Goal: Task Accomplishment & Management: Use online tool/utility

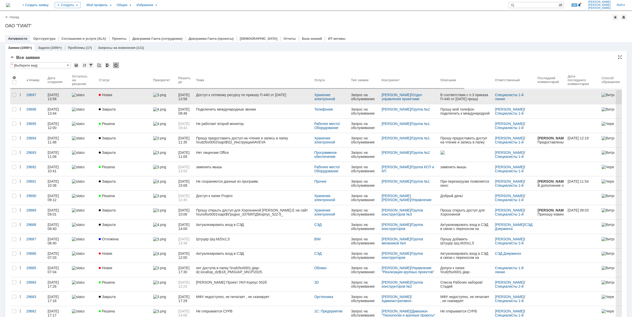
click at [119, 93] on div "Новая" at bounding box center [124, 95] width 50 height 4
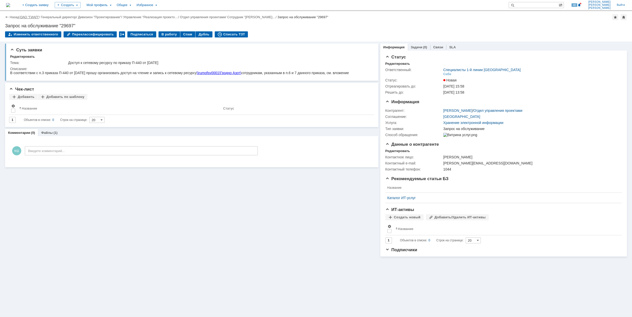
click at [28, 16] on link "ОАО "ГИАП"" at bounding box center [29, 17] width 19 height 4
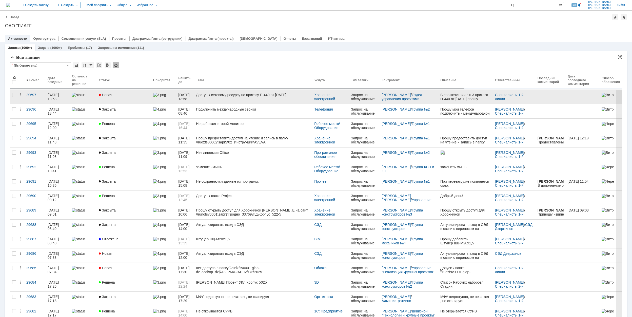
click at [130, 94] on div "Новая" at bounding box center [124, 95] width 50 height 4
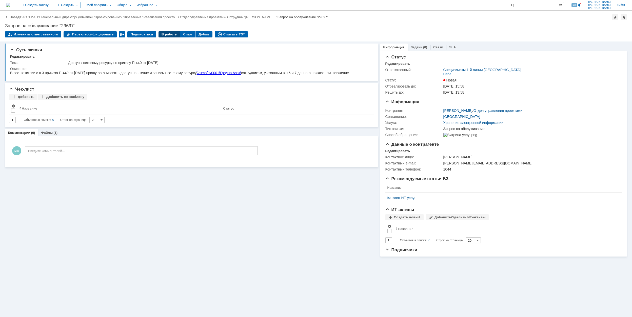
click at [165, 34] on div "В работу" at bounding box center [169, 34] width 22 height 6
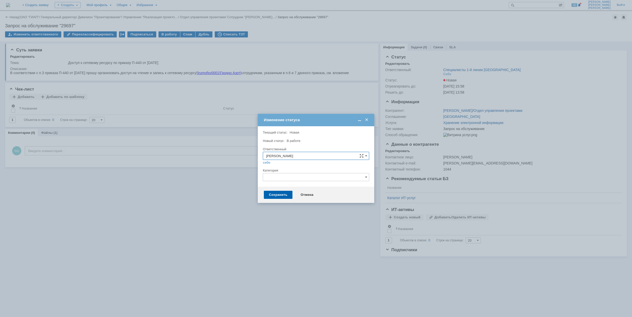
click at [291, 175] on input "text" at bounding box center [316, 177] width 106 height 8
click at [339, 220] on span "Настройка/изменение прав доступа" at bounding box center [316, 220] width 100 height 4
type input "Настройка/изменение прав доступа"
click at [280, 196] on div "Сохранить" at bounding box center [278, 195] width 29 height 8
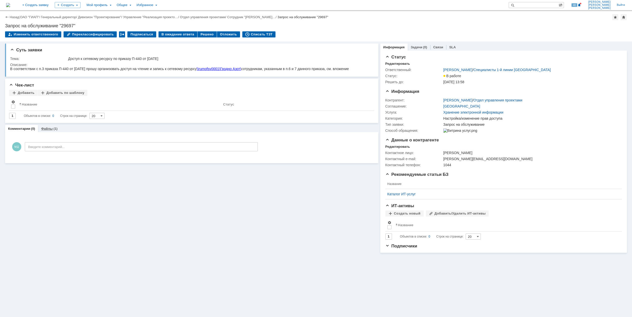
click at [52, 130] on div "Файлы (1)" at bounding box center [49, 128] width 16 height 3
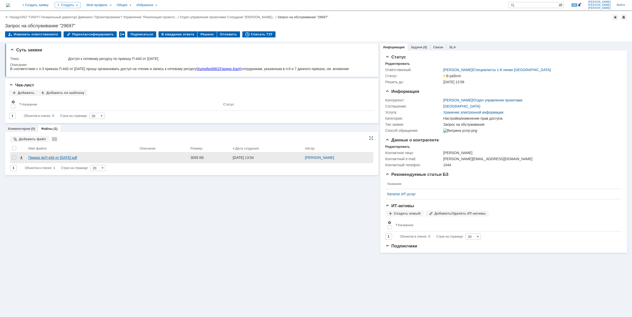
click at [69, 156] on div "Приказ №П-440 от [DATE].pdf" at bounding box center [81, 158] width 107 height 4
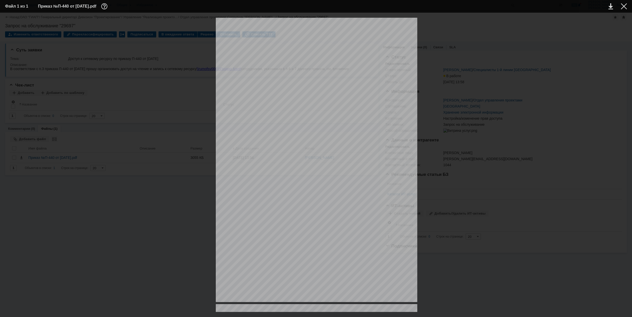
click at [627, 5] on table "Файл 1 из 1 Приказ №П-440 от [DATE].pdf" at bounding box center [316, 6] width 632 height 13
click at [624, 6] on div at bounding box center [623, 6] width 6 height 6
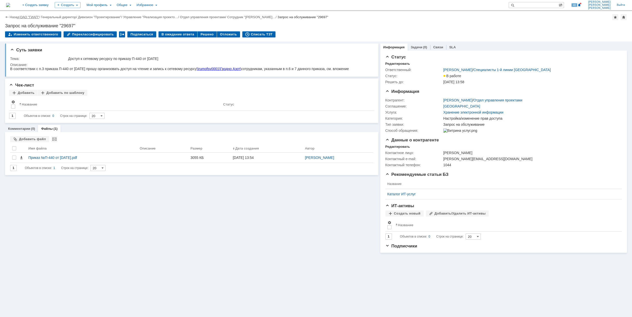
click at [35, 16] on link "ОАО "ГИАП"" at bounding box center [29, 17] width 19 height 4
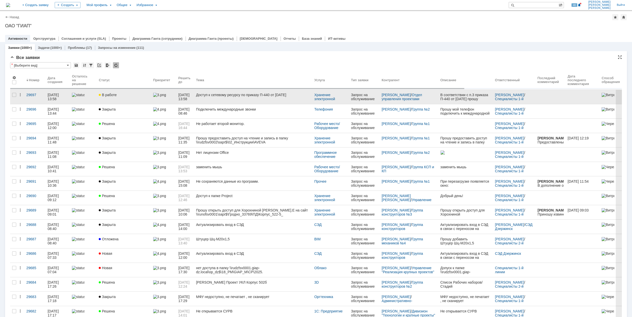
click at [130, 94] on div "В работе" at bounding box center [124, 95] width 50 height 4
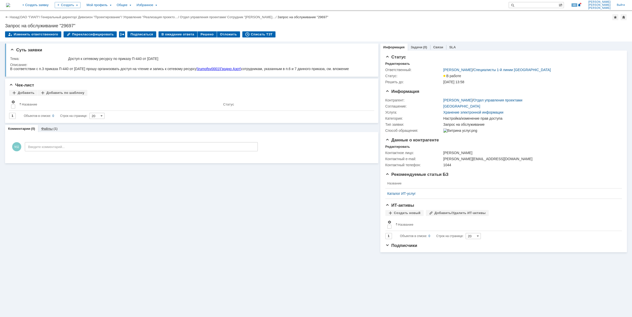
click at [50, 128] on link "Файлы" at bounding box center [47, 129] width 12 height 4
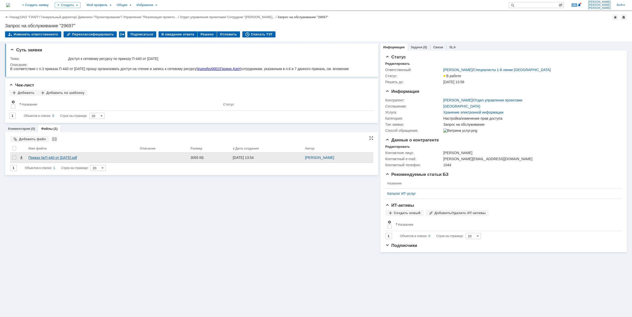
click at [75, 156] on div "Приказ №П-440 от [DATE].pdf" at bounding box center [81, 158] width 107 height 4
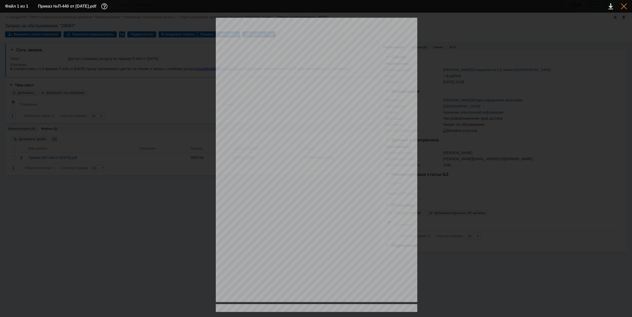
click at [622, 6] on div at bounding box center [623, 6] width 6 height 6
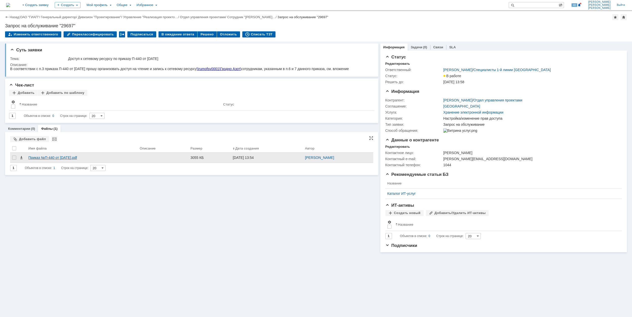
click at [80, 158] on div "Приказ №П-440 от [DATE].pdf" at bounding box center [81, 158] width 107 height 4
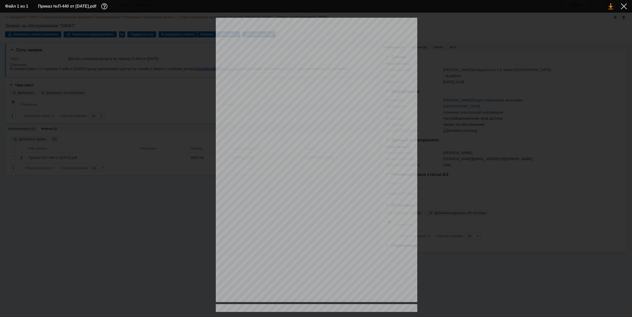
click at [612, 5] on link at bounding box center [610, 6] width 5 height 6
click at [624, 6] on div at bounding box center [623, 6] width 6 height 6
